Goal: Navigation & Orientation: Find specific page/section

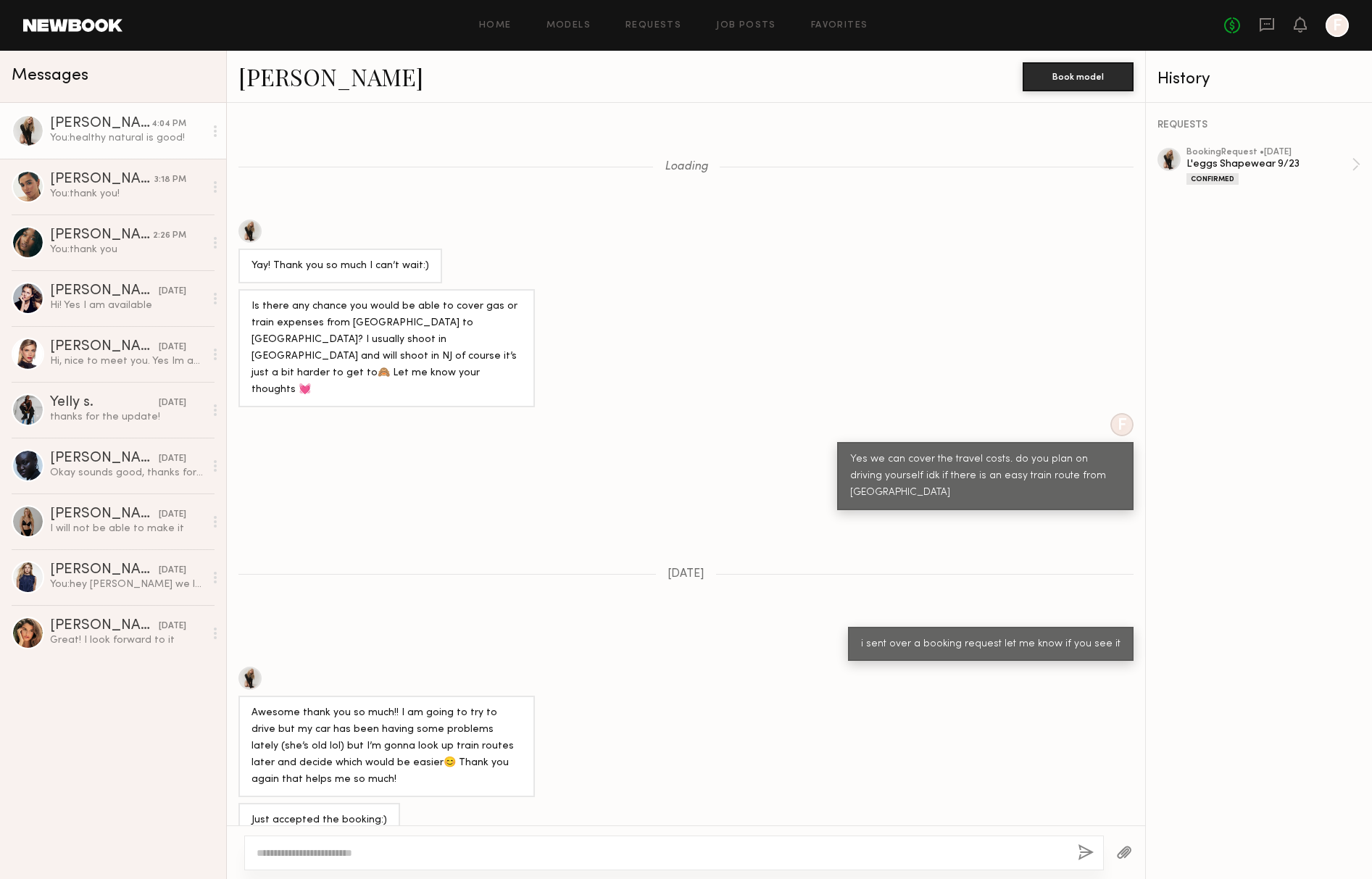
scroll to position [469, 0]
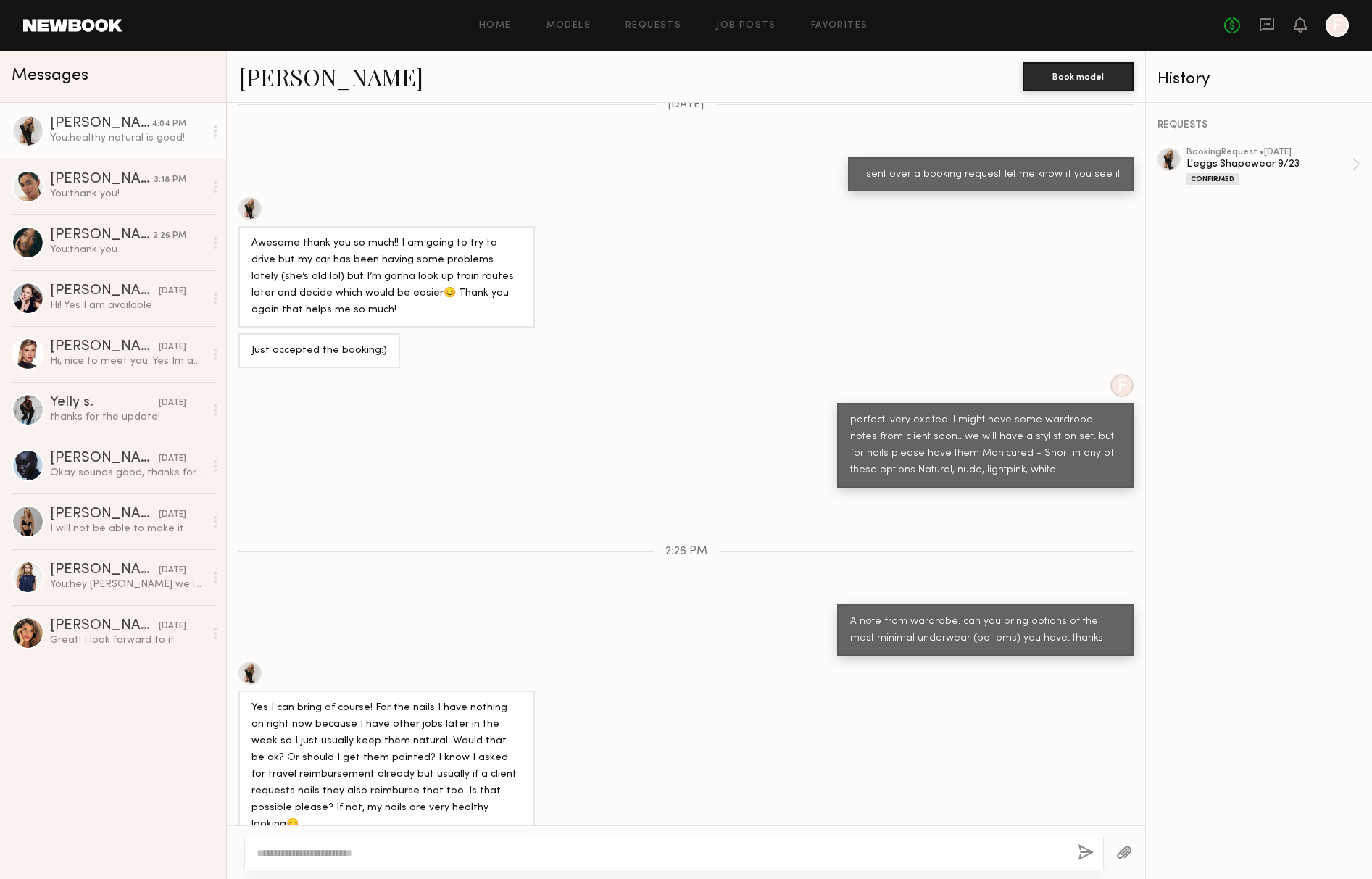
click at [66, 81] on span "Messages" at bounding box center [50, 75] width 77 height 16
drag, startPoint x: 113, startPoint y: 39, endPoint x: 104, endPoint y: 26, distance: 15.8
click at [110, 36] on header "Home Models Requests Job Posts Favorites Sign Out No fees up to $5,000 F" at bounding box center [686, 25] width 1372 height 51
click at [103, 25] on link at bounding box center [72, 26] width 99 height 13
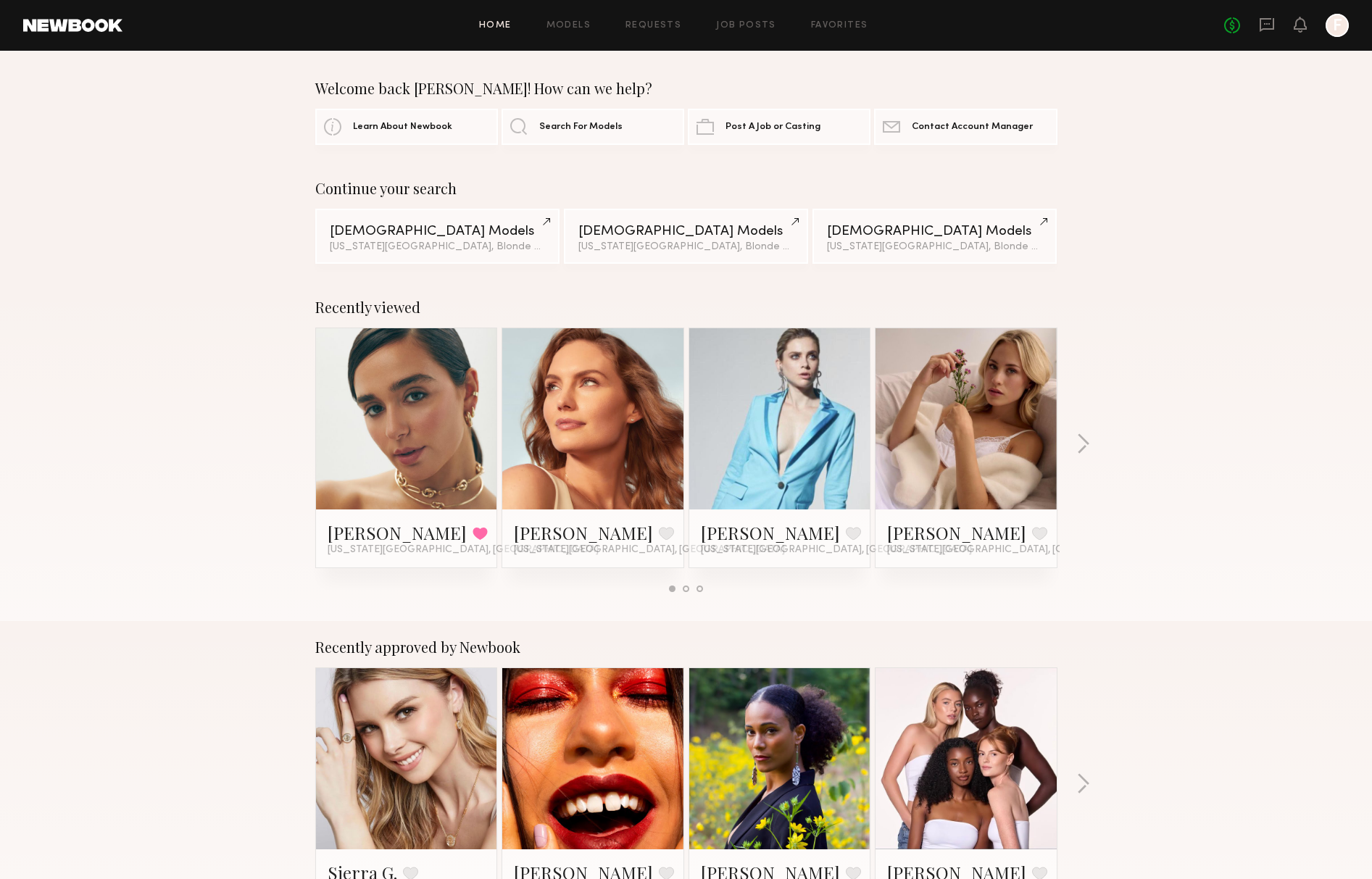
click at [1283, 31] on div "No fees up to $5,000 F" at bounding box center [1286, 25] width 125 height 23
click at [1279, 31] on div "No fees up to $5,000 F" at bounding box center [1286, 25] width 125 height 23
click at [1273, 25] on icon at bounding box center [1266, 25] width 14 height 13
